Goal: Information Seeking & Learning: Find specific fact

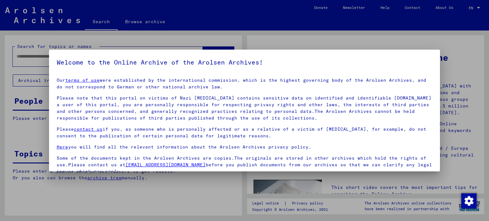
scroll to position [54, 0]
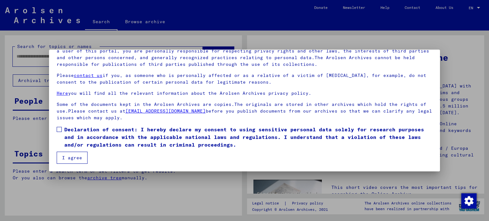
click at [59, 130] on span at bounding box center [59, 129] width 5 height 5
click at [69, 159] on button "I agree" at bounding box center [72, 158] width 31 height 12
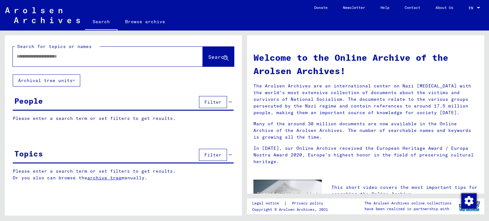
click at [42, 53] on input "text" at bounding box center [100, 56] width 167 height 7
click at [213, 57] on span "Search" at bounding box center [217, 57] width 19 height 6
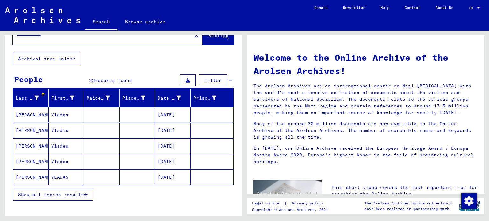
scroll to position [32, 0]
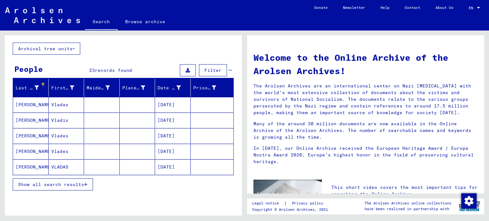
click at [72, 184] on span "Show all search results" at bounding box center [51, 185] width 66 height 6
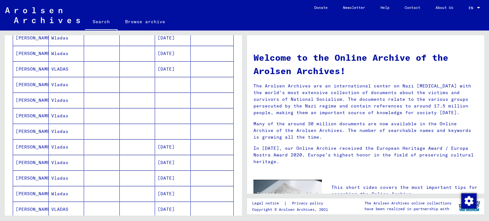
scroll to position [350, 0]
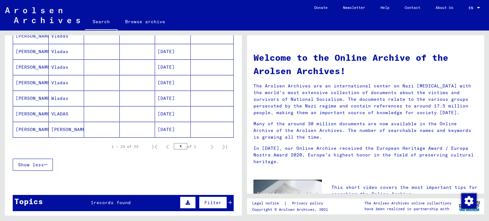
click at [56, 112] on mat-cell "VLADAS" at bounding box center [67, 113] width 36 height 15
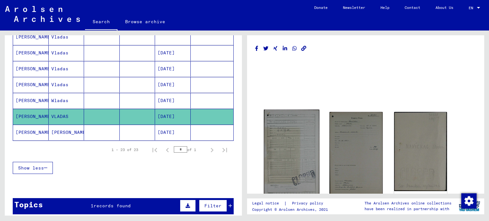
click at [285, 133] on img at bounding box center [292, 154] width 56 height 89
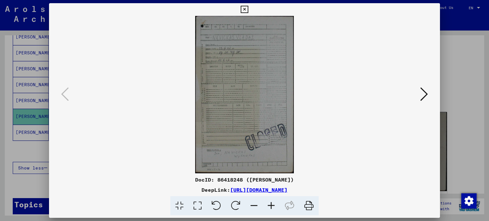
click at [232, 44] on img at bounding box center [245, 95] width 348 height 158
click at [422, 95] on icon at bounding box center [424, 94] width 8 height 15
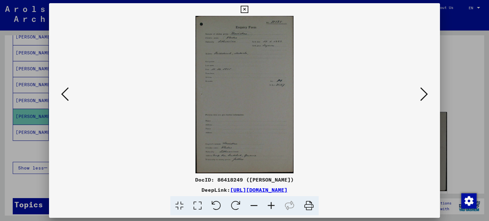
click at [420, 97] on button at bounding box center [423, 95] width 11 height 18
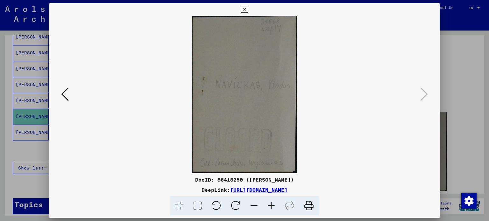
click at [246, 8] on icon at bounding box center [244, 10] width 7 height 8
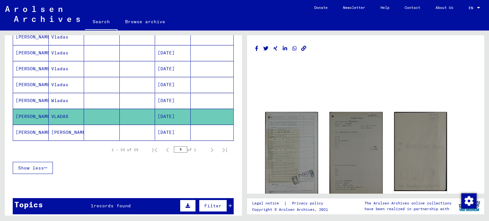
click at [60, 129] on mat-cell "[PERSON_NAME]" at bounding box center [67, 133] width 36 height 16
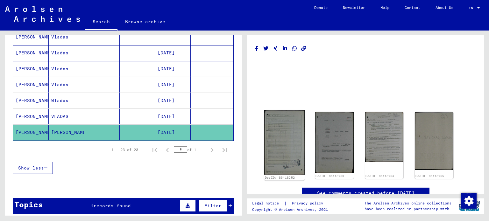
click at [282, 144] on img at bounding box center [284, 143] width 40 height 65
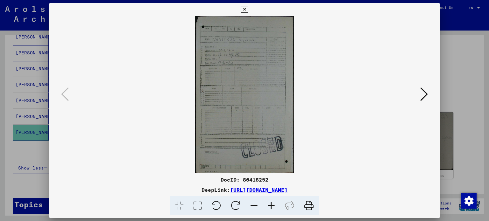
click at [420, 98] on button at bounding box center [423, 95] width 11 height 18
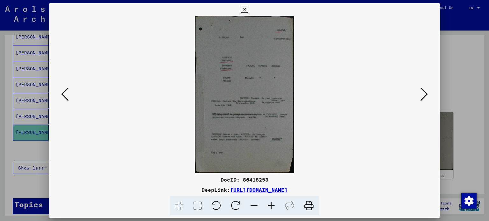
click at [261, 95] on img at bounding box center [245, 95] width 348 height 158
click at [424, 95] on icon at bounding box center [424, 94] width 8 height 15
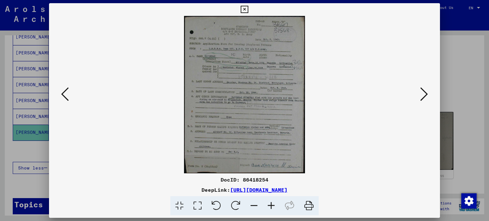
click at [424, 95] on icon at bounding box center [424, 94] width 8 height 15
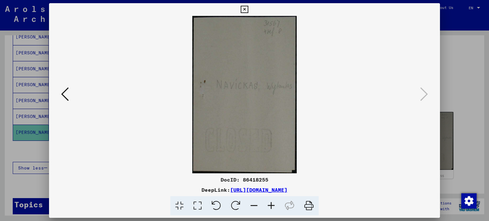
click at [241, 10] on icon at bounding box center [244, 10] width 7 height 8
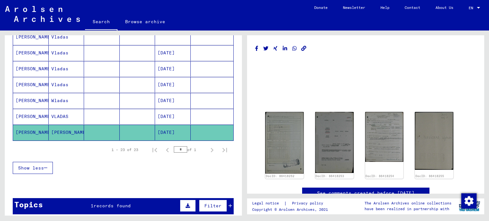
click at [166, 112] on mat-cell "[DATE]" at bounding box center [173, 117] width 36 height 16
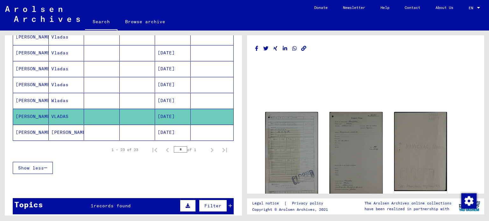
click at [30, 113] on mat-cell "[PERSON_NAME]" at bounding box center [31, 117] width 36 height 16
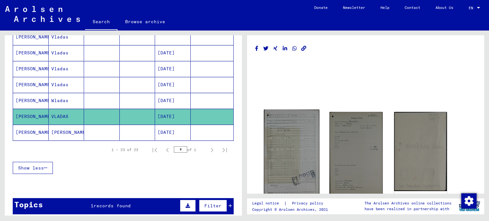
click at [280, 147] on img at bounding box center [292, 154] width 56 height 89
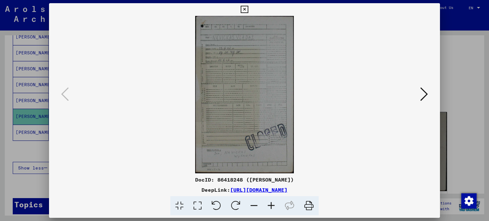
drag, startPoint x: 346, startPoint y: 192, endPoint x: 163, endPoint y: 191, distance: 183.4
click at [163, 191] on div "DeepLink: [URL][DOMAIN_NAME]" at bounding box center [244, 190] width 391 height 8
copy link "[URL][DOMAIN_NAME]"
click at [245, 7] on icon at bounding box center [244, 10] width 7 height 8
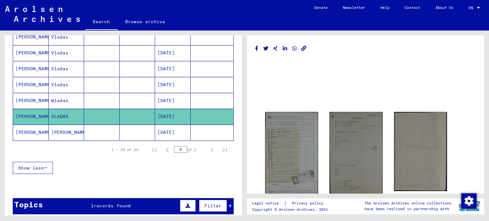
click at [55, 129] on mat-cell "[PERSON_NAME]" at bounding box center [67, 133] width 36 height 16
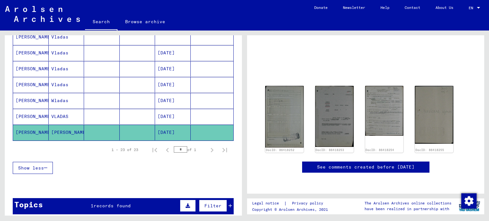
scroll to position [64, 0]
click at [282, 84] on img at bounding box center [284, 116] width 40 height 65
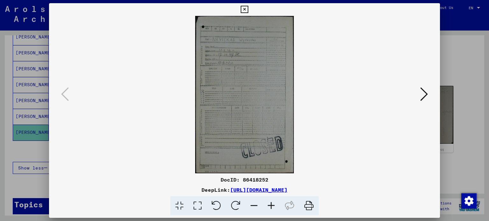
drag, startPoint x: 362, startPoint y: 193, endPoint x: 165, endPoint y: 189, distance: 197.2
click at [165, 189] on div "DeepLink: [URL][DOMAIN_NAME]" at bounding box center [244, 190] width 391 height 8
copy link "[URL][DOMAIN_NAME]"
click at [246, 9] on icon at bounding box center [244, 10] width 7 height 8
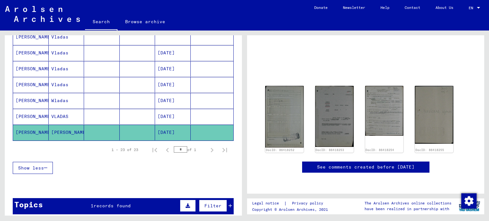
click at [171, 112] on mat-cell "[DATE]" at bounding box center [173, 117] width 36 height 16
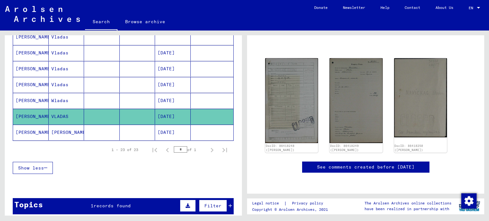
click at [60, 125] on mat-cell "[PERSON_NAME]" at bounding box center [67, 133] width 36 height 16
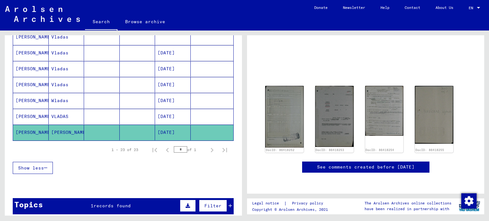
click at [163, 114] on mat-cell "[DATE]" at bounding box center [173, 117] width 36 height 16
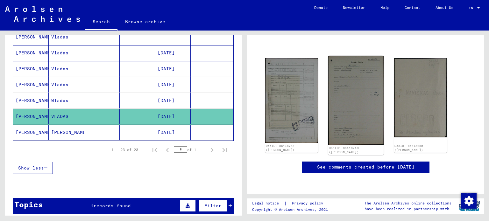
click at [357, 99] on img at bounding box center [356, 100] width 56 height 89
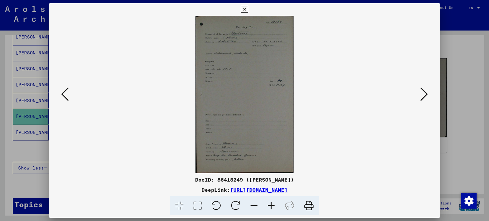
click at [244, 9] on icon at bounding box center [244, 10] width 7 height 8
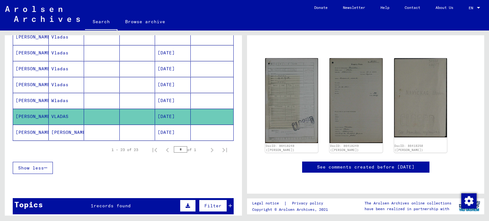
click at [175, 127] on mat-cell "[DATE]" at bounding box center [173, 133] width 36 height 16
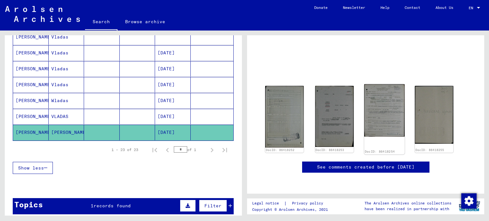
click at [389, 84] on img at bounding box center [384, 110] width 40 height 53
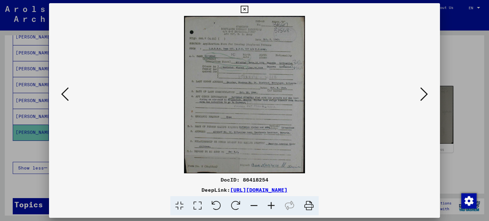
click at [275, 205] on icon at bounding box center [271, 205] width 17 height 19
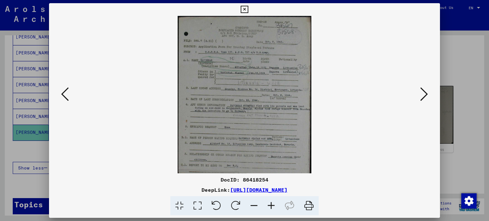
click at [275, 205] on icon at bounding box center [271, 205] width 17 height 19
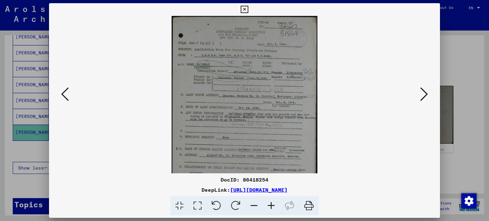
click at [275, 205] on icon at bounding box center [271, 205] width 17 height 19
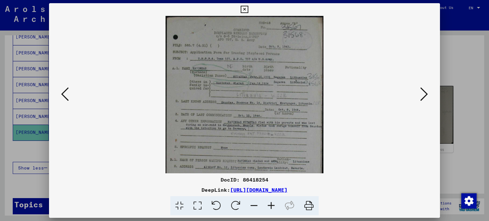
click at [275, 205] on icon at bounding box center [271, 205] width 17 height 19
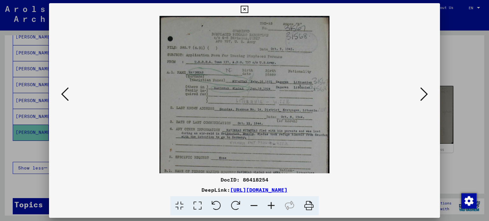
click at [275, 205] on icon at bounding box center [271, 205] width 17 height 19
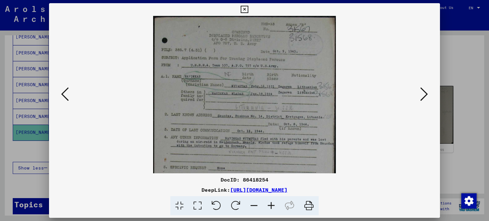
click at [275, 205] on icon at bounding box center [271, 205] width 17 height 19
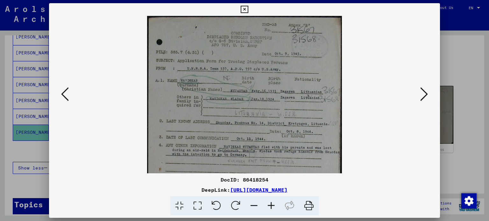
click at [242, 9] on icon at bounding box center [244, 10] width 7 height 8
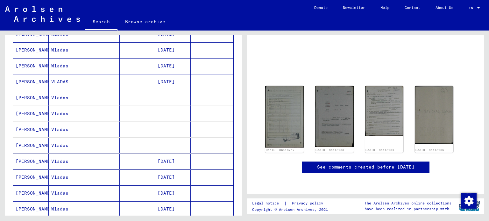
scroll to position [244, 0]
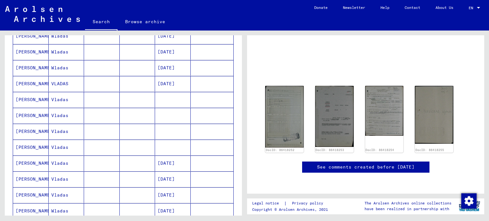
click at [63, 145] on mat-cell "Vladas" at bounding box center [67, 148] width 36 height 16
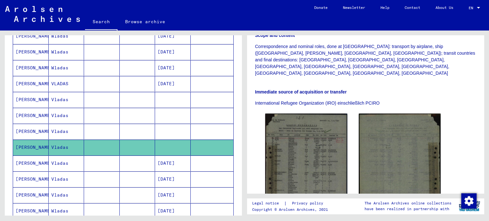
scroll to position [191, 0]
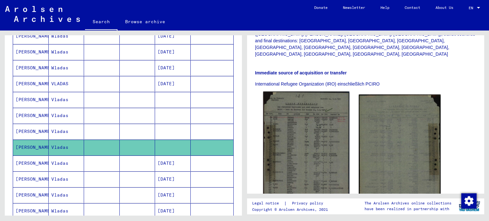
click at [332, 135] on img at bounding box center [306, 152] width 86 height 120
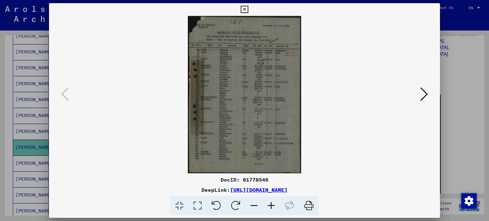
click at [247, 10] on icon at bounding box center [244, 10] width 7 height 8
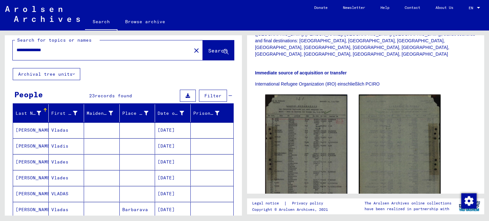
scroll to position [0, 0]
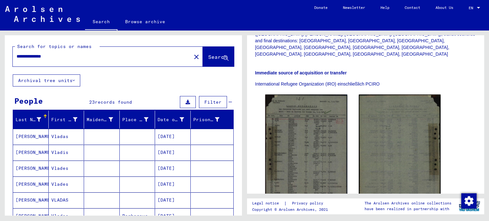
drag, startPoint x: 32, startPoint y: 56, endPoint x: 19, endPoint y: 58, distance: 12.9
click at [19, 58] on input "**********" at bounding box center [102, 56] width 171 height 7
type input "**********"
click at [208, 56] on span "Search" at bounding box center [217, 57] width 19 height 6
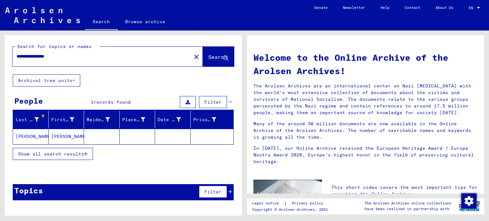
click at [19, 135] on mat-cell "[PERSON_NAME]" at bounding box center [31, 136] width 36 height 15
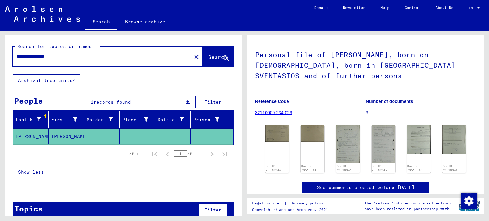
scroll to position [64, 0]
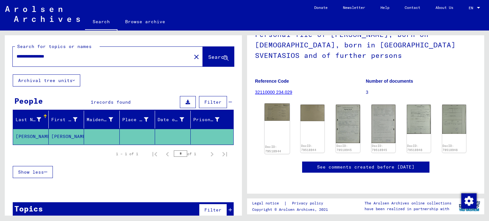
click at [279, 104] on img at bounding box center [277, 112] width 25 height 18
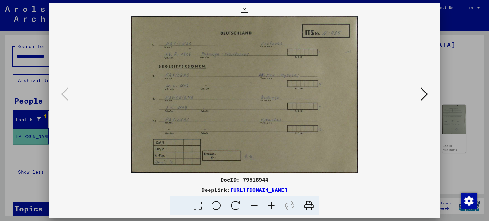
click at [427, 97] on icon at bounding box center [424, 94] width 8 height 15
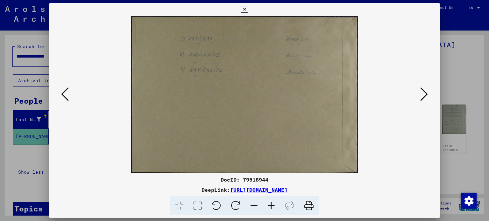
click at [427, 97] on icon at bounding box center [424, 94] width 8 height 15
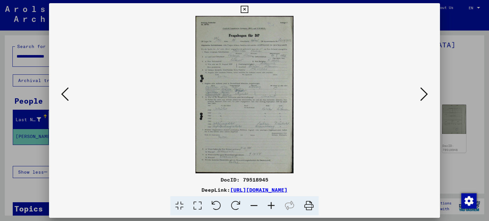
click at [427, 97] on icon at bounding box center [424, 94] width 8 height 15
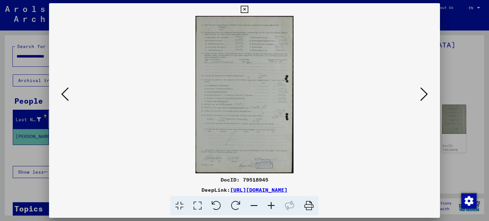
click at [427, 97] on icon at bounding box center [424, 94] width 8 height 15
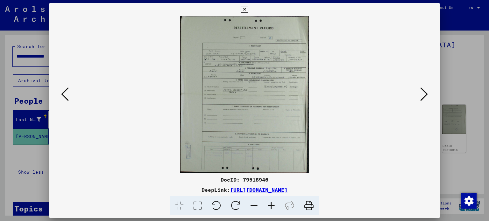
click at [427, 97] on icon at bounding box center [424, 94] width 8 height 15
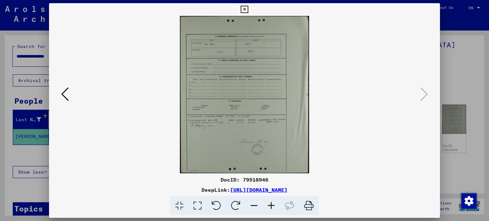
click at [245, 9] on icon at bounding box center [244, 10] width 7 height 8
